Goal: Task Accomplishment & Management: Manage account settings

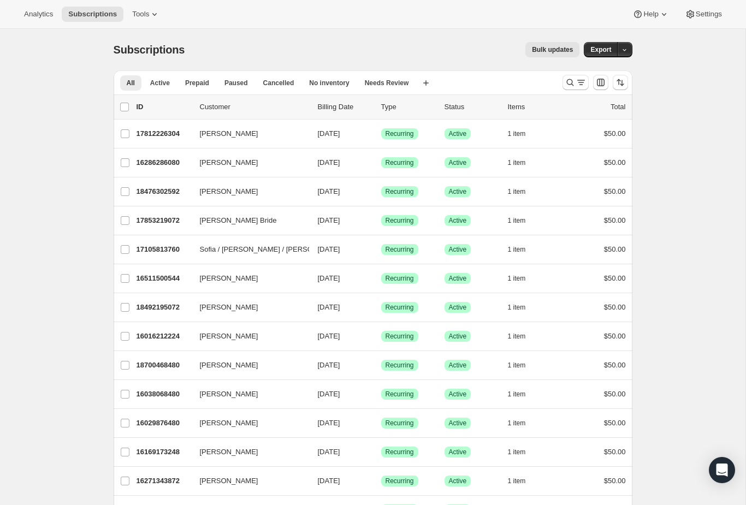
click at [574, 82] on icon "Search and filter results" at bounding box center [570, 82] width 11 height 11
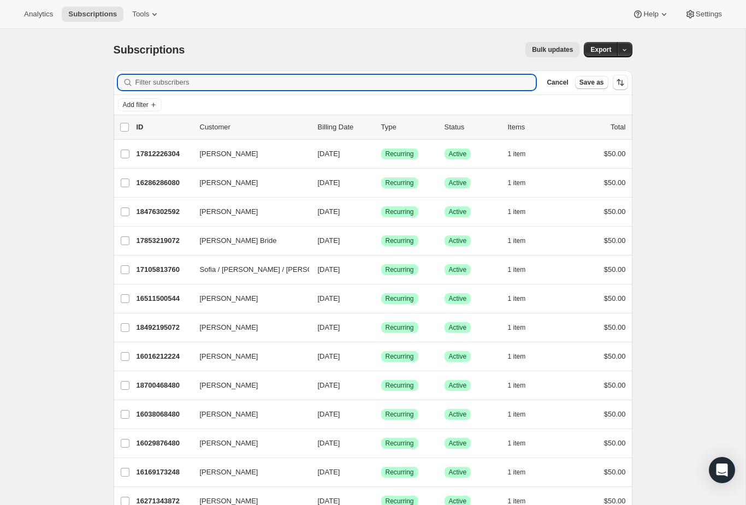
click at [448, 79] on input "Filter subscribers" at bounding box center [335, 82] width 401 height 15
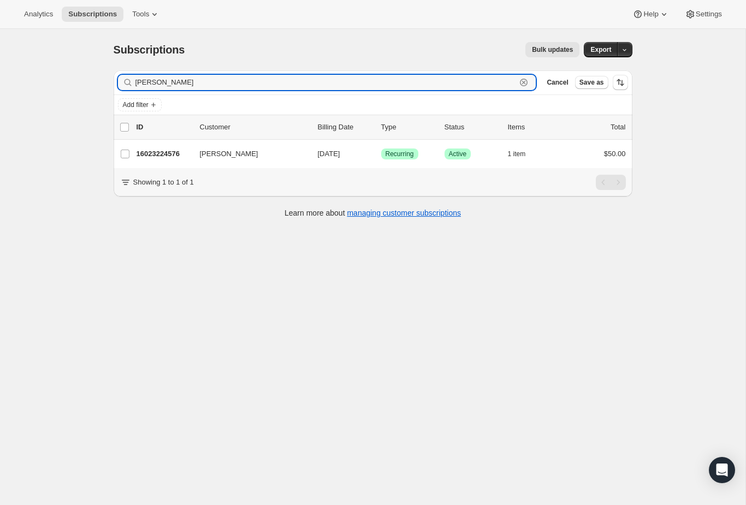
type input "[PERSON_NAME]"
click at [167, 158] on p "16023224576" at bounding box center [164, 154] width 55 height 11
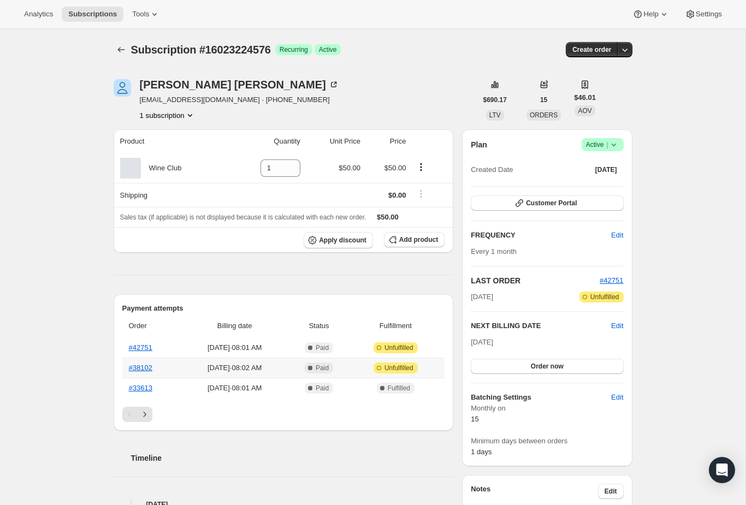
click at [129, 369] on link "#38102" at bounding box center [140, 368] width 23 height 8
click at [138, 351] on link "#42751" at bounding box center [140, 348] width 23 height 8
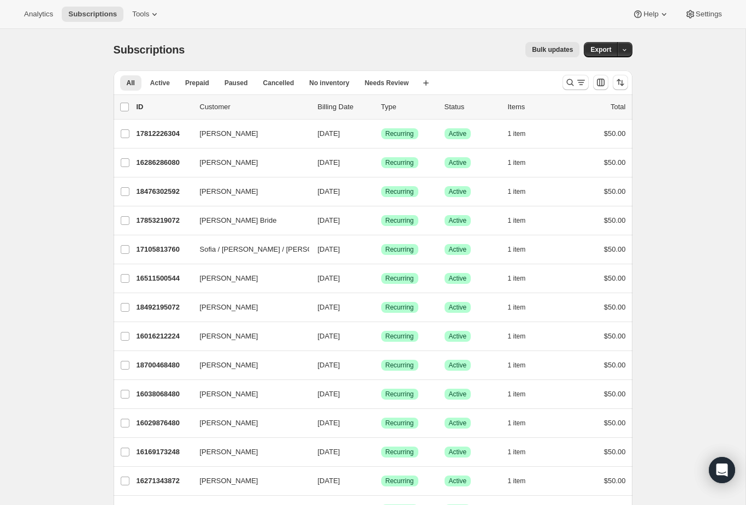
click at [565, 85] on icon "Search and filter results" at bounding box center [570, 82] width 11 height 11
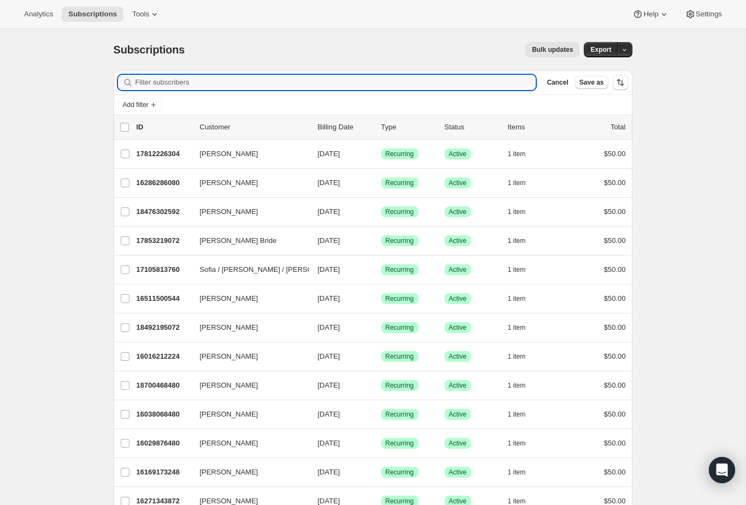
click at [421, 89] on input "Filter subscribers" at bounding box center [335, 82] width 401 height 15
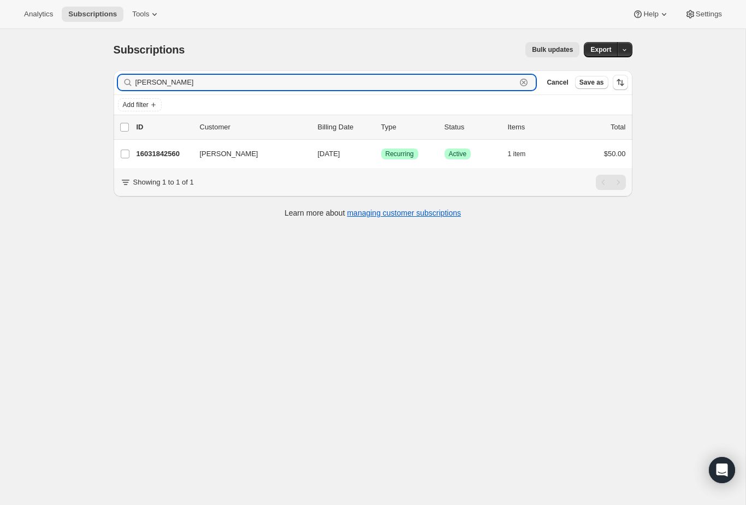
type input "Rachel th"
click at [158, 155] on p "16031842560" at bounding box center [164, 154] width 55 height 11
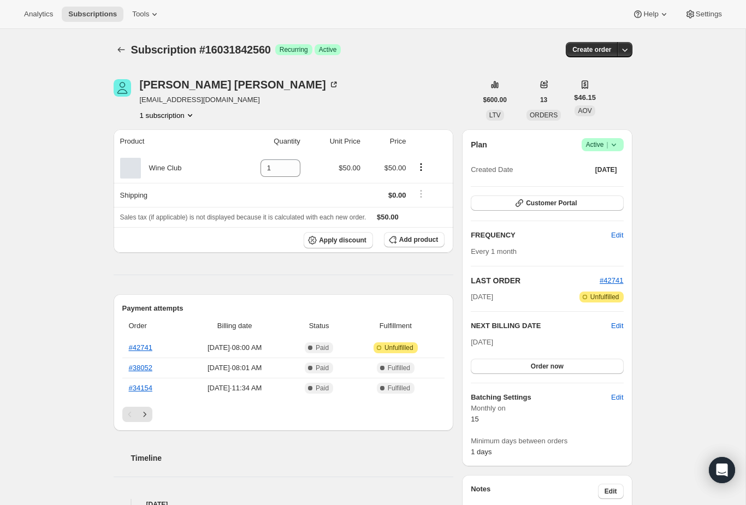
click at [150, 347] on link "#42741" at bounding box center [140, 348] width 23 height 8
